Goal: Transaction & Acquisition: Obtain resource

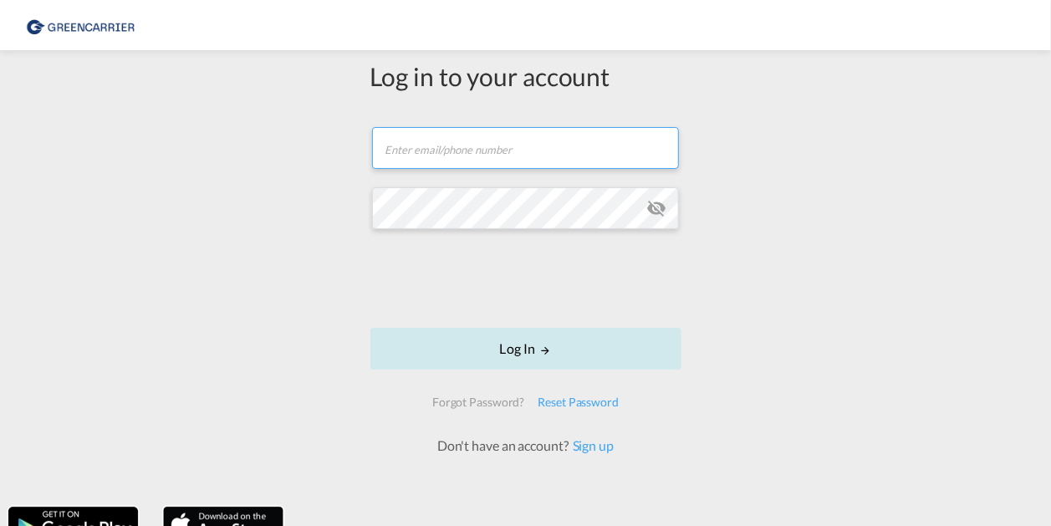
type input "[PERSON_NAME][EMAIL_ADDRESS][PERSON_NAME][DOMAIN_NAME]"
click at [511, 346] on button "Log In" at bounding box center [526, 349] width 311 height 42
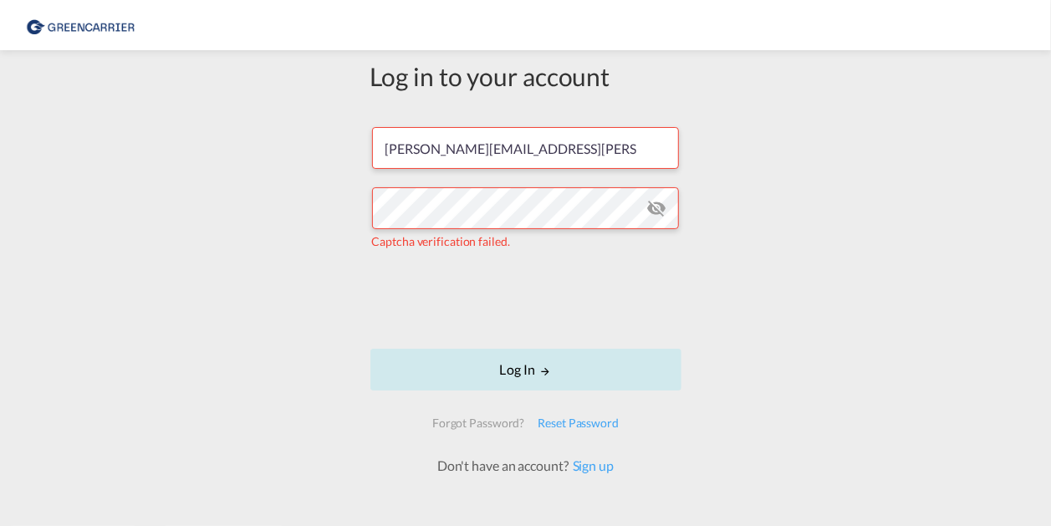
click at [496, 376] on button "Log In" at bounding box center [526, 370] width 311 height 42
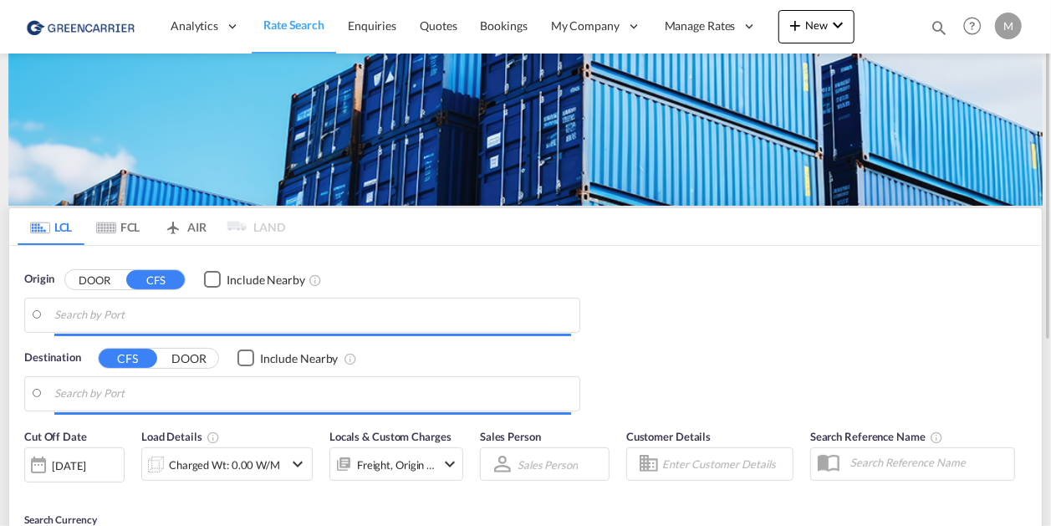
type input "[GEOGRAPHIC_DATA] ([GEOGRAPHIC_DATA]), CZPRG"
type input "CZ-73801, Frydek Mistek"
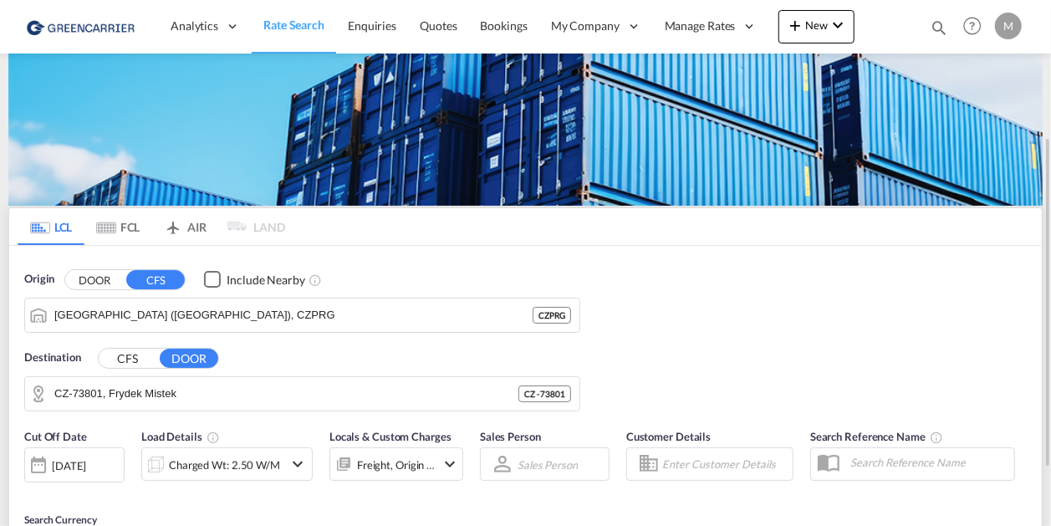
scroll to position [84, 0]
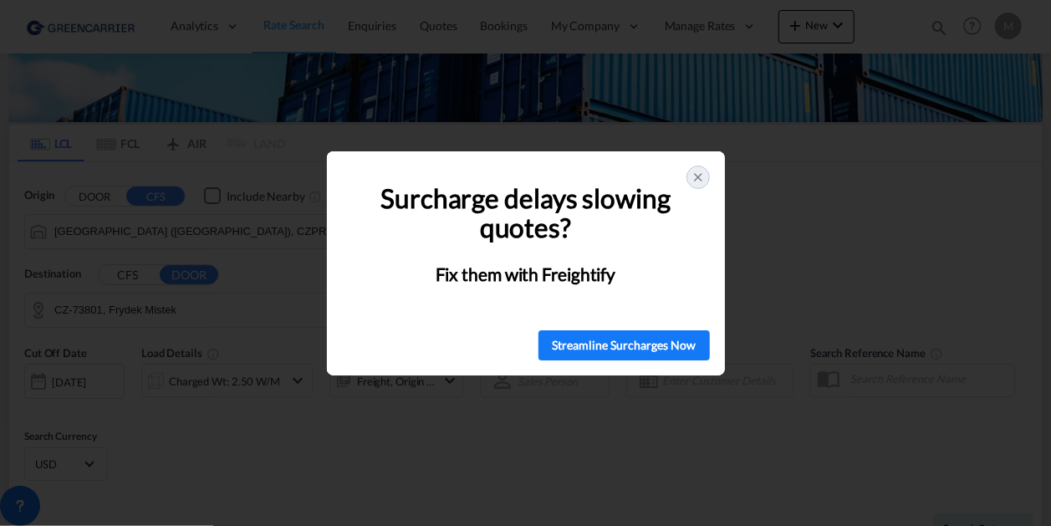
click at [701, 179] on icon at bounding box center [698, 177] width 13 height 13
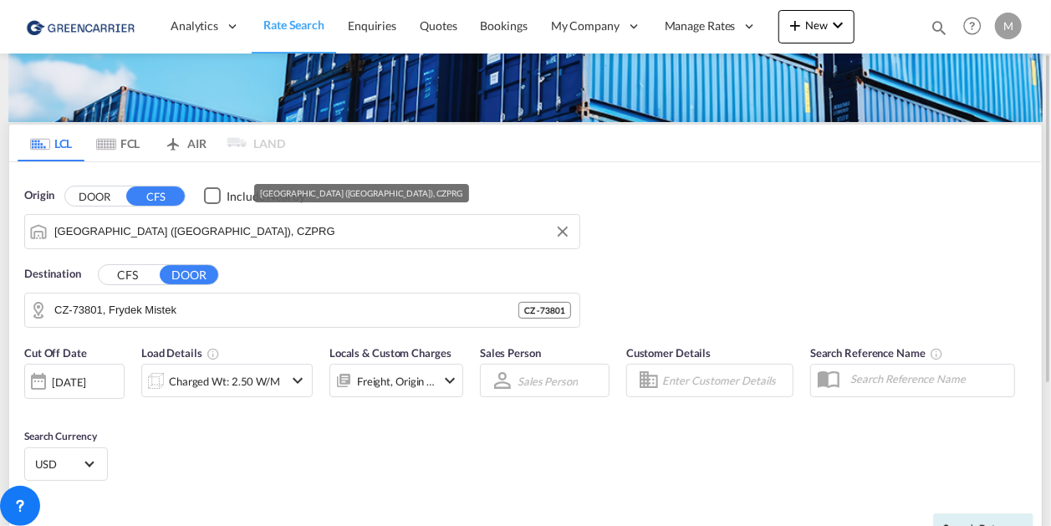
click at [193, 228] on input "Prague (Praha), CZPRG" at bounding box center [312, 231] width 517 height 25
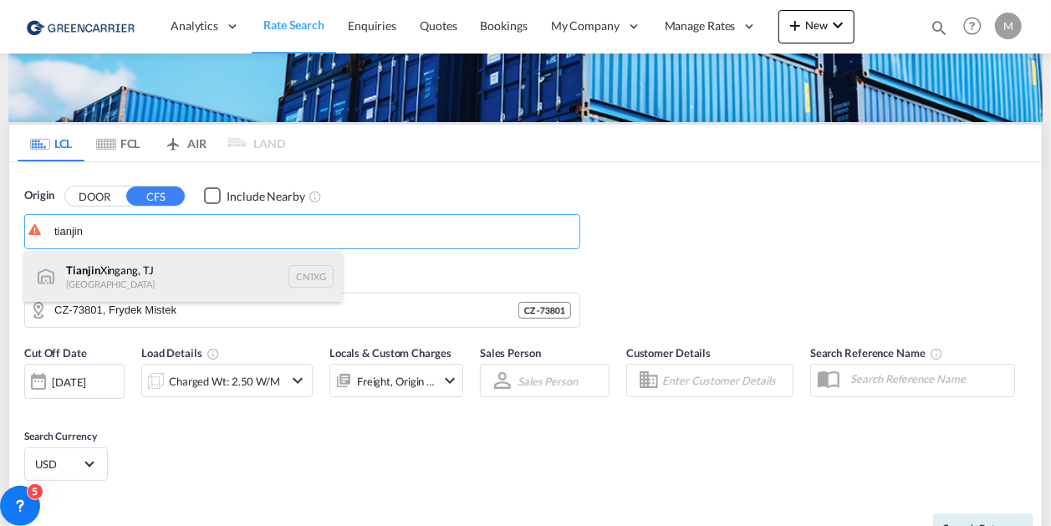
click at [161, 269] on div "Tianjin Xingang, TJ China CNTXG" at bounding box center [183, 277] width 318 height 50
type input "Tianjin Xingang, TJ, CNTXG"
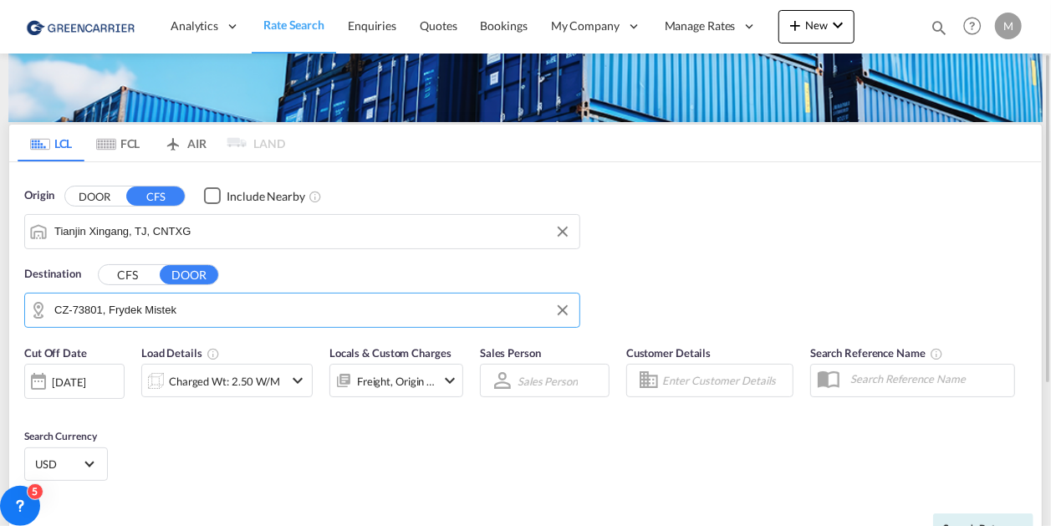
click at [199, 314] on input "CZ-73801, Frydek Mistek" at bounding box center [312, 310] width 517 height 25
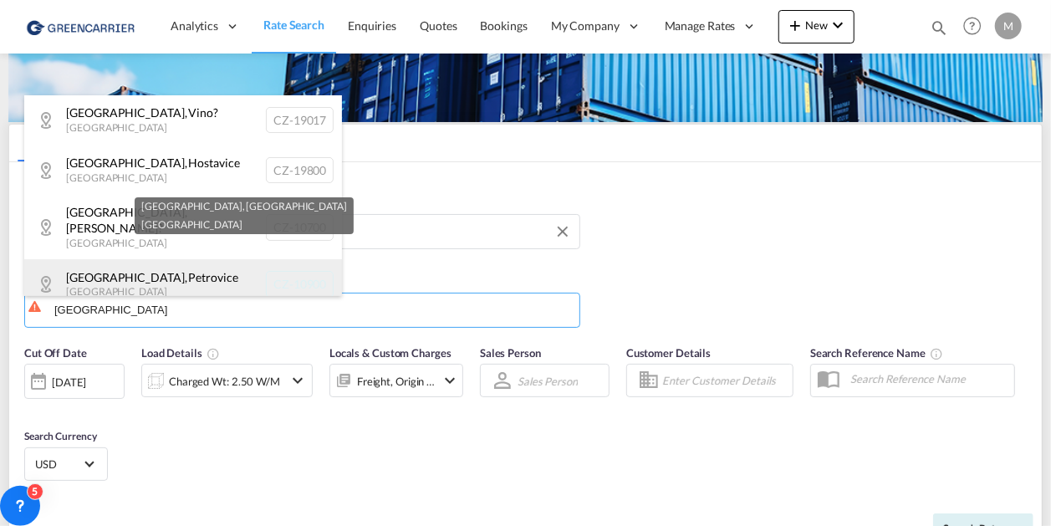
click at [171, 277] on div "Praha , Petrovice Czech Republic CZ-10900" at bounding box center [183, 284] width 318 height 50
type input "CZ-10900, Praha"
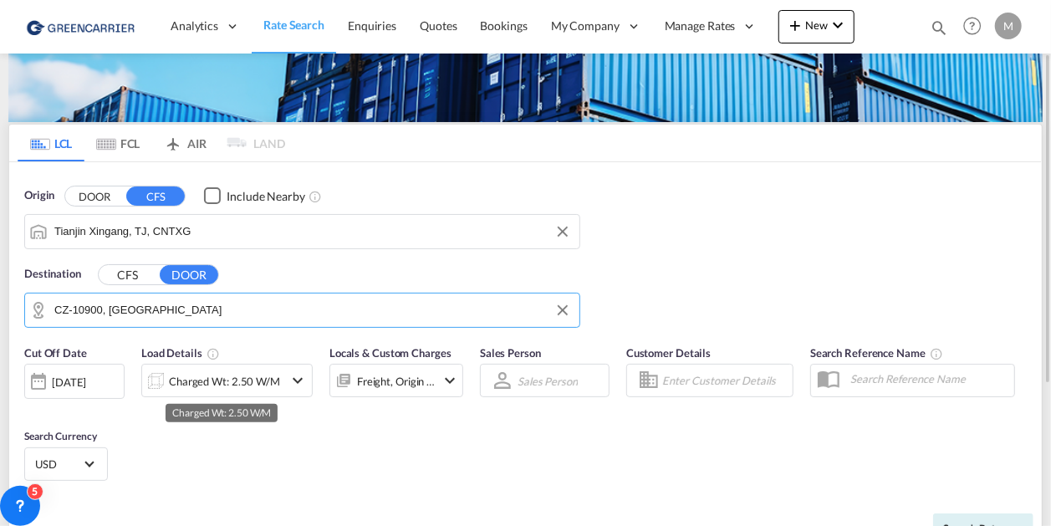
click at [217, 381] on div "Charged Wt: 2.50 W/M" at bounding box center [224, 381] width 111 height 23
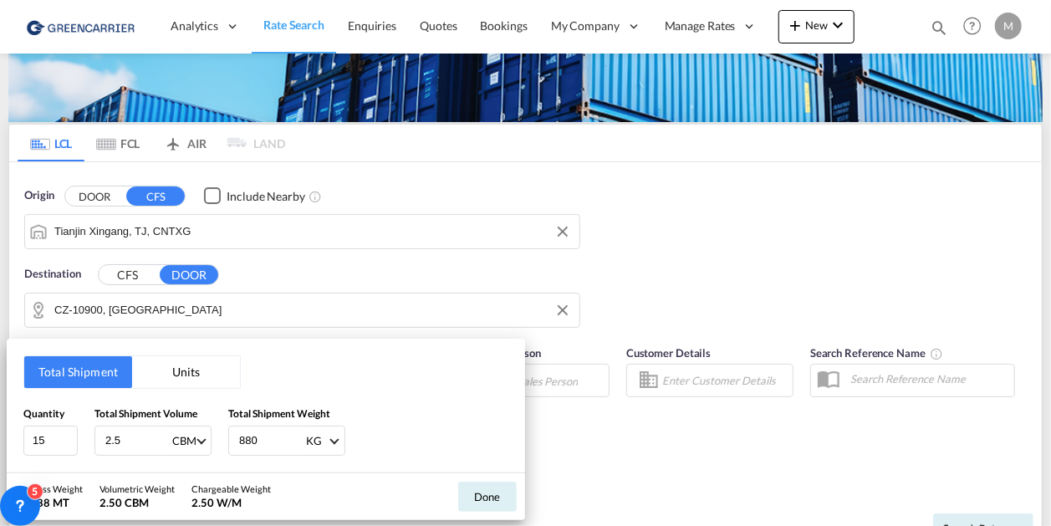
click at [240, 438] on input "880" at bounding box center [271, 441] width 67 height 28
type input "989"
click at [136, 444] on input "2.5" at bounding box center [137, 441] width 67 height 28
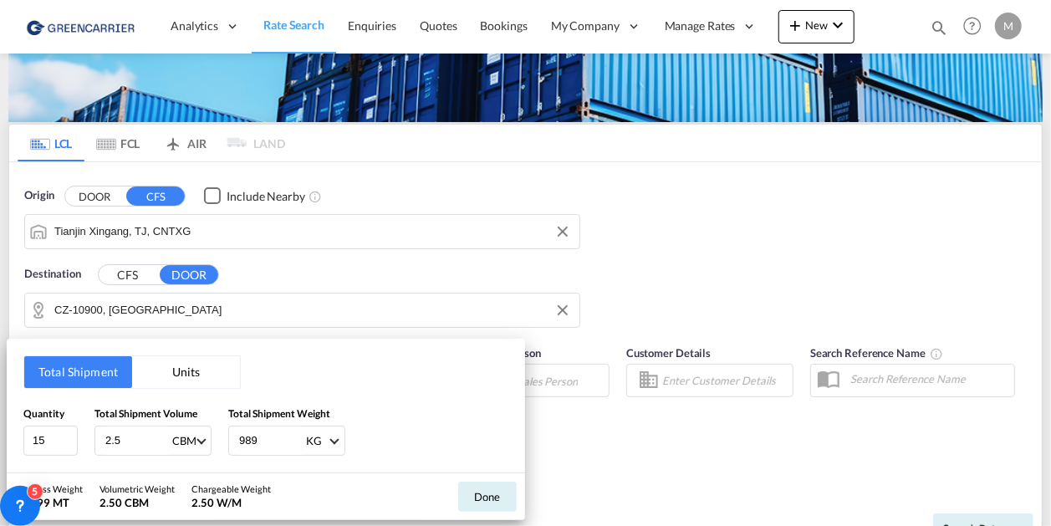
click at [136, 444] on input "2.5" at bounding box center [137, 441] width 67 height 28
type input "1.9"
click at [49, 440] on input "15" at bounding box center [50, 441] width 54 height 30
click at [48, 439] on input "15" at bounding box center [50, 441] width 54 height 30
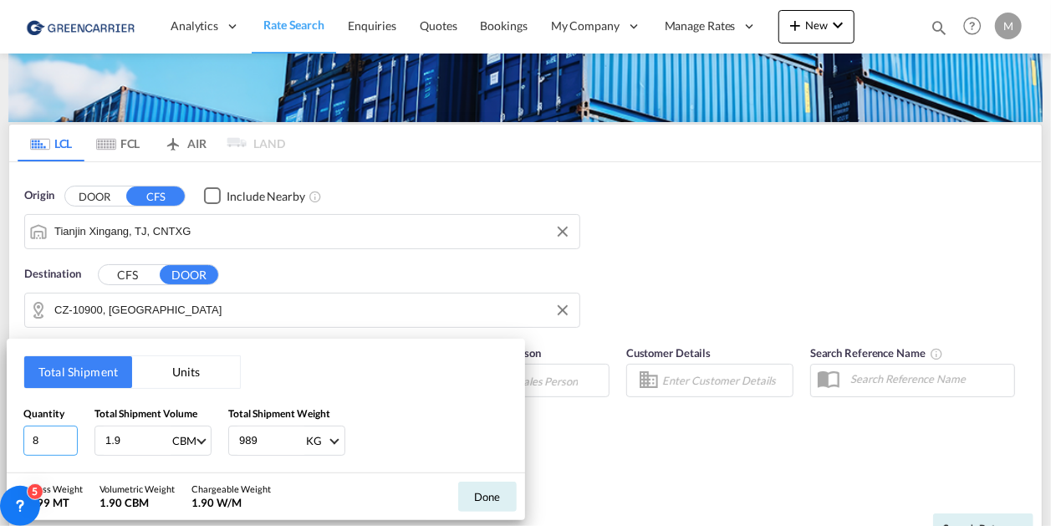
type input "81"
click at [494, 498] on button "Done" at bounding box center [487, 497] width 59 height 30
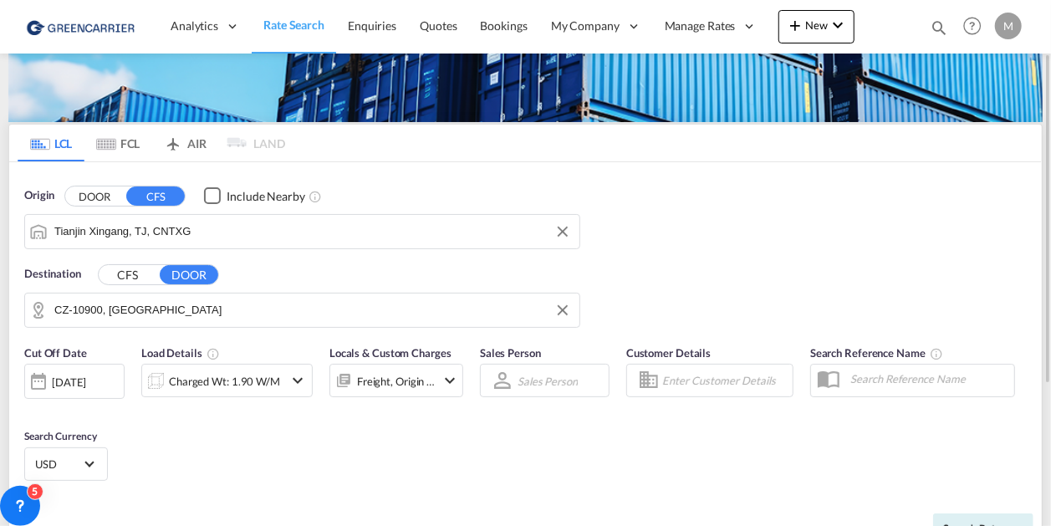
scroll to position [251, 0]
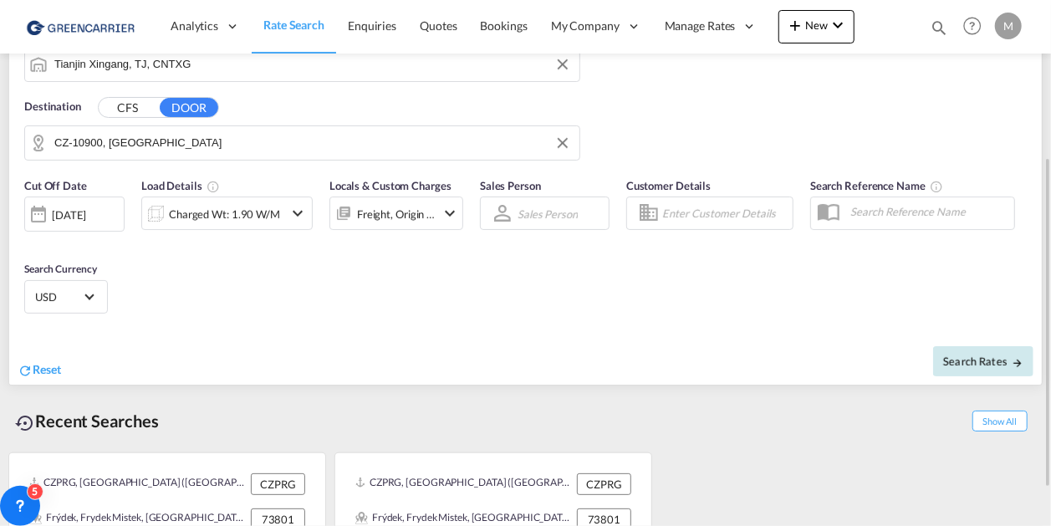
click at [959, 361] on span "Search Rates" at bounding box center [984, 361] width 80 height 13
type input "CNTXG to Petrovice / 20 Aug 2025"
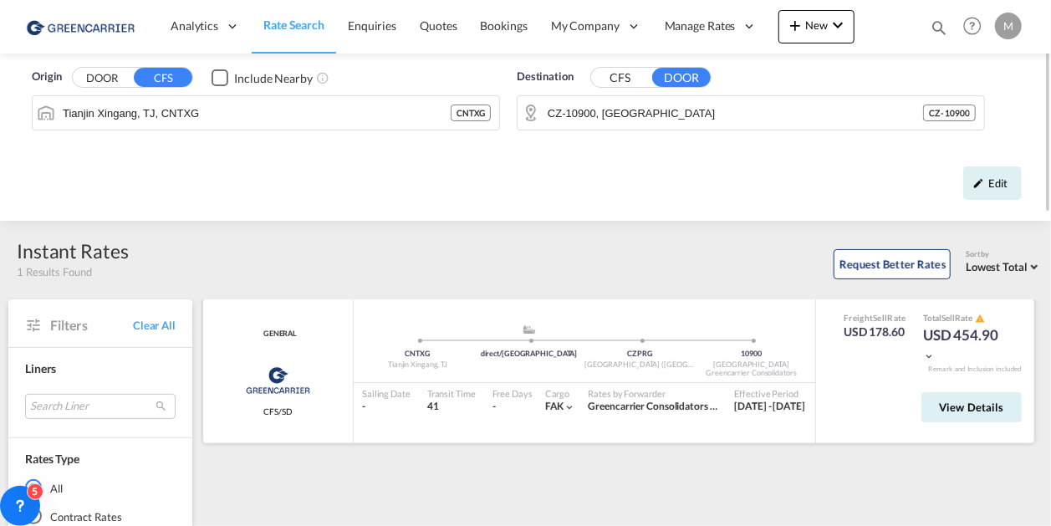
scroll to position [84, 0]
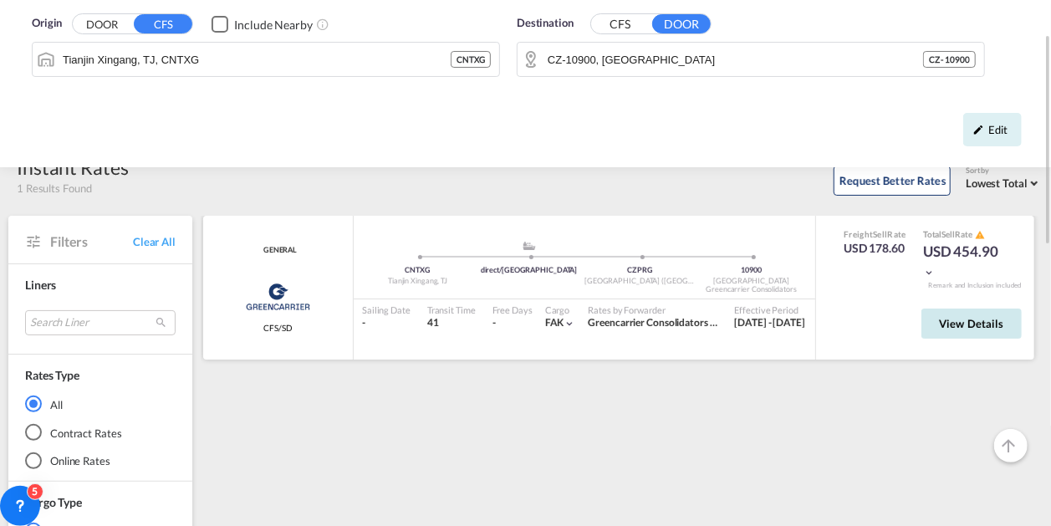
click at [974, 319] on span "View Details" at bounding box center [971, 323] width 65 height 13
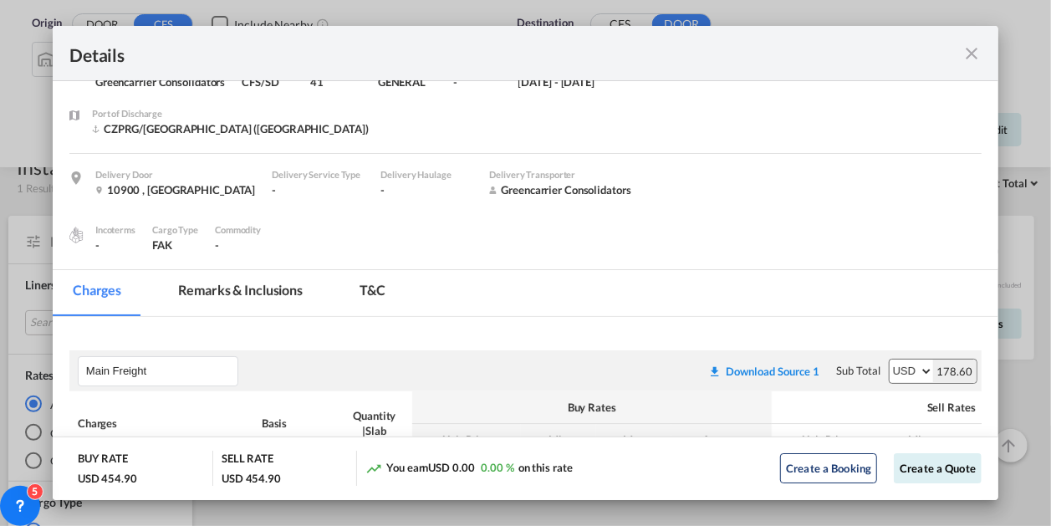
scroll to position [0, 0]
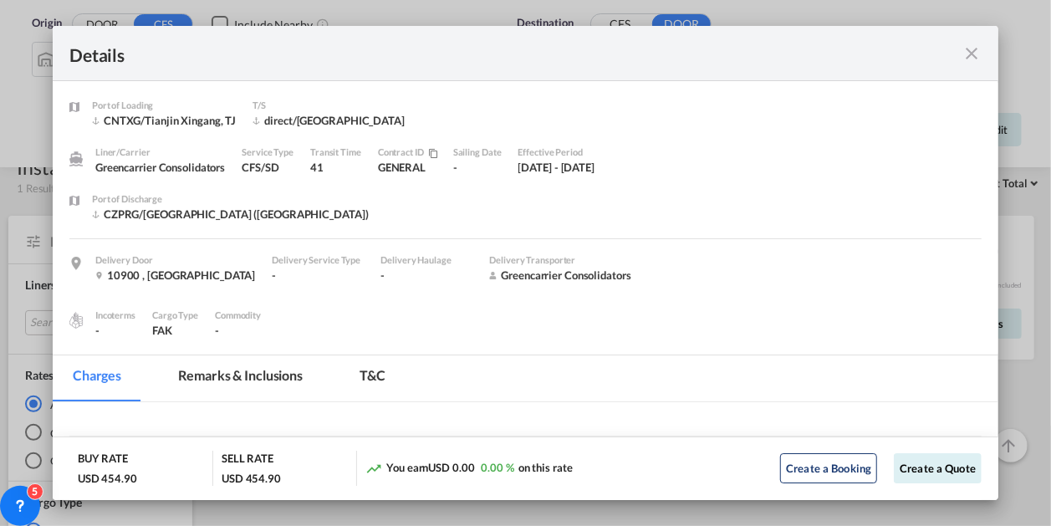
click at [970, 53] on md-icon "icon-close fg-AAA8AD m-0 cursor" at bounding box center [972, 53] width 20 height 20
